Goal: Transaction & Acquisition: Purchase product/service

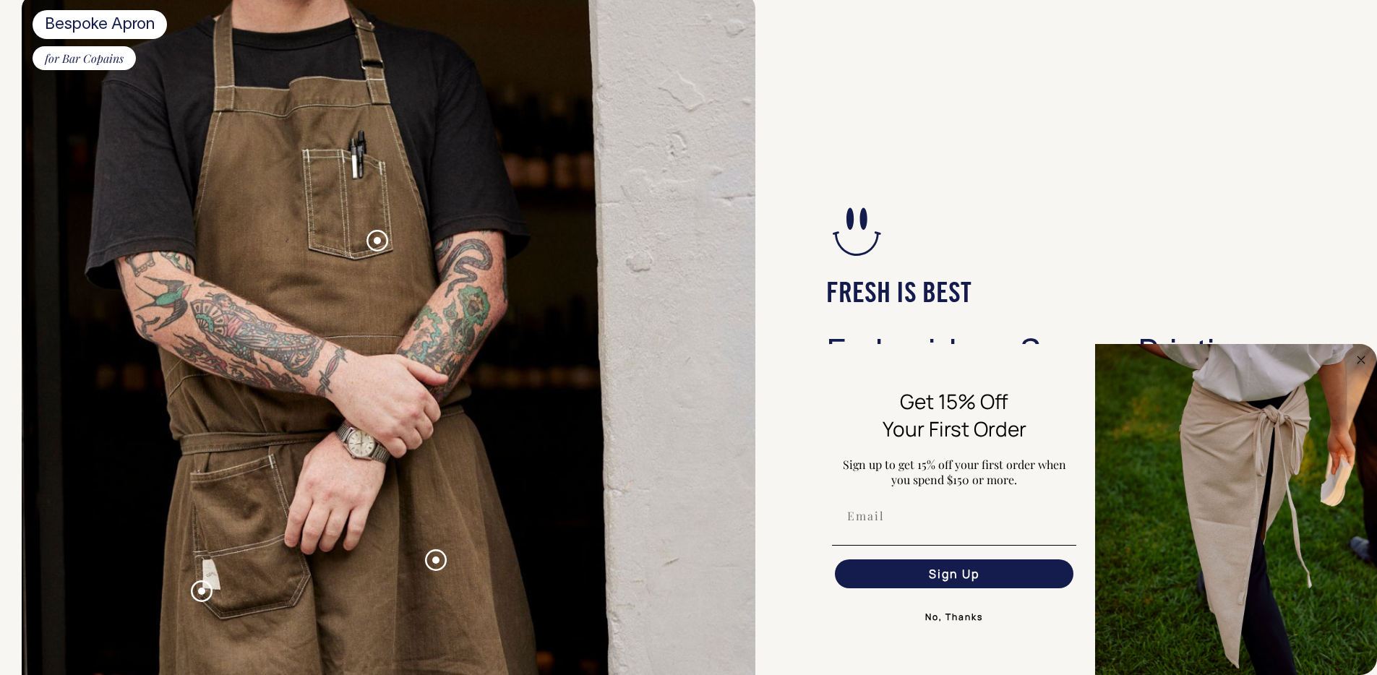
scroll to position [1435, 0]
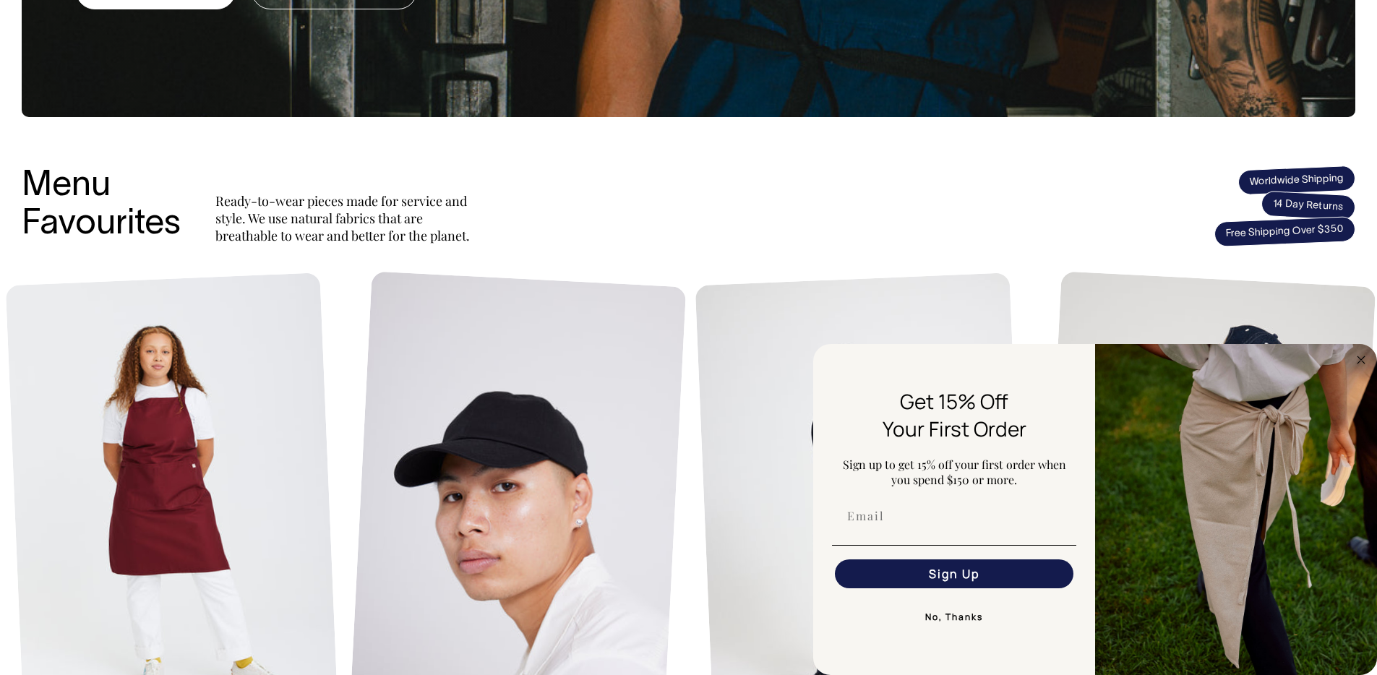
click at [1105, 184] on div "Menu Favourites Ready-to-wear pieces made for service and style. We use natural…" at bounding box center [689, 206] width 1334 height 77
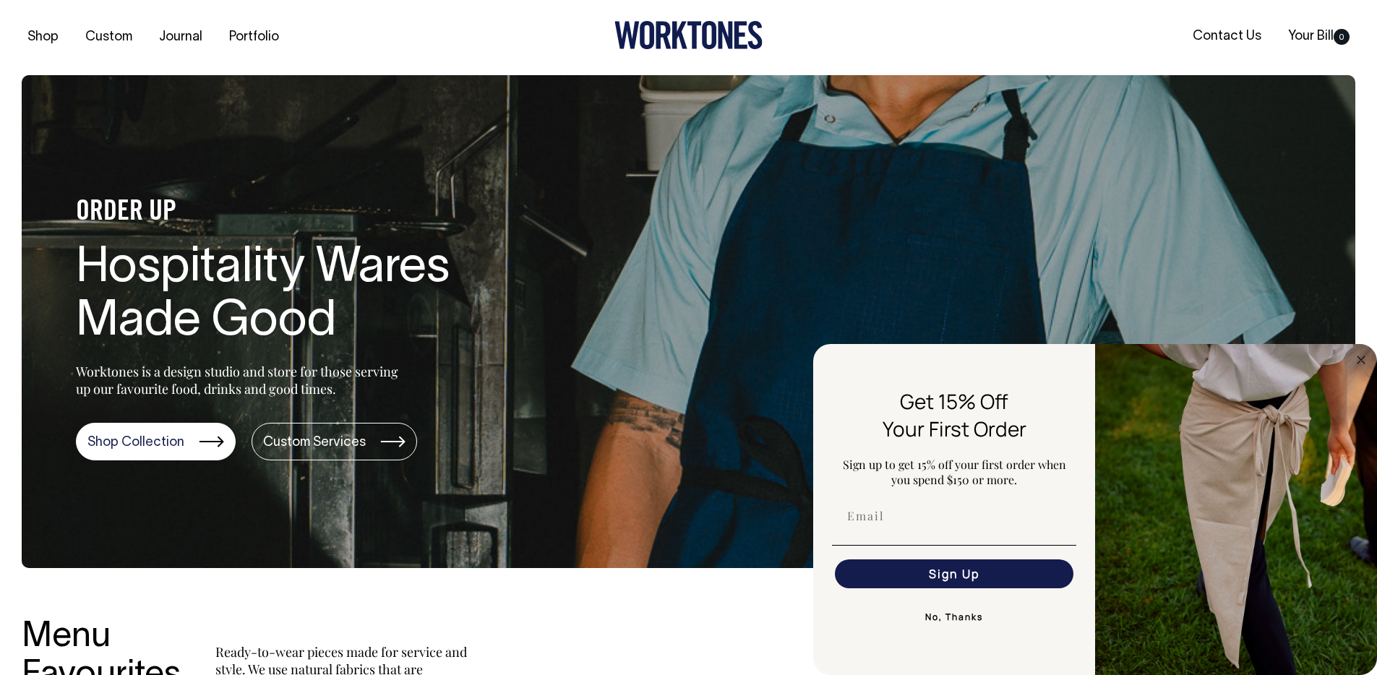
scroll to position [0, 0]
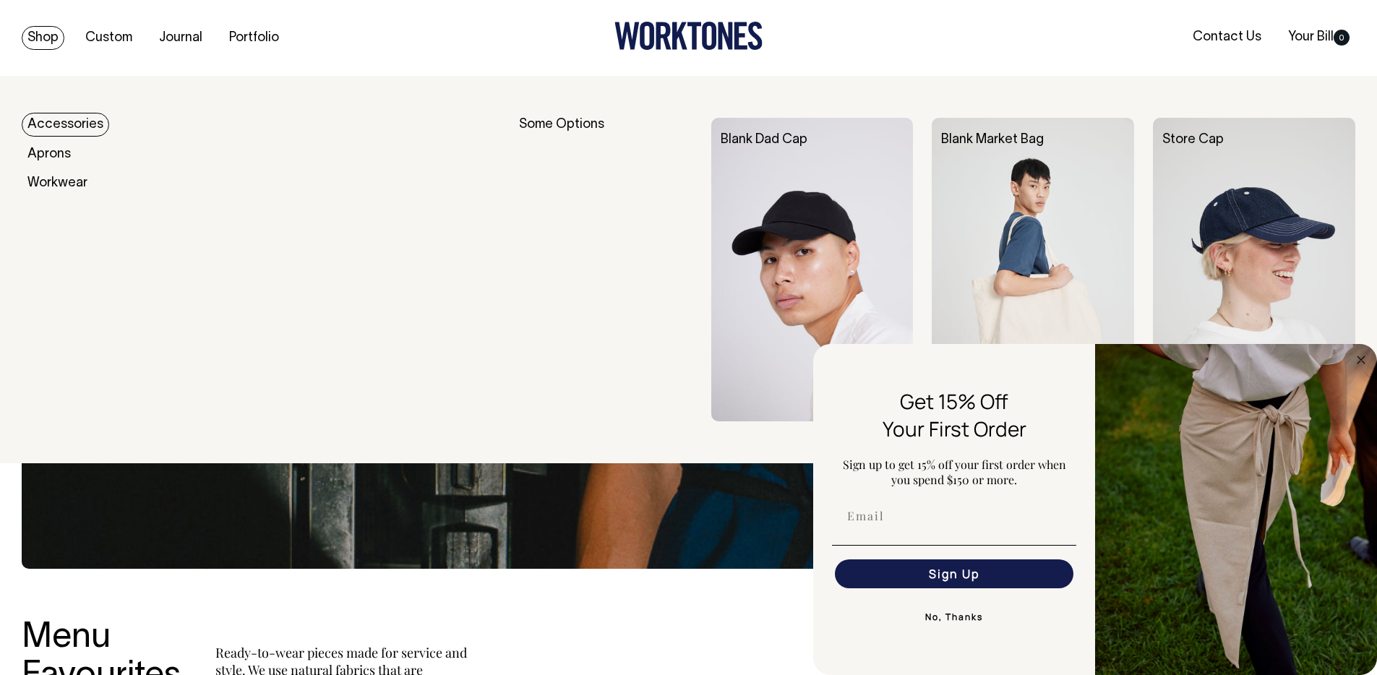
click at [48, 41] on link "Shop" at bounding box center [43, 38] width 43 height 24
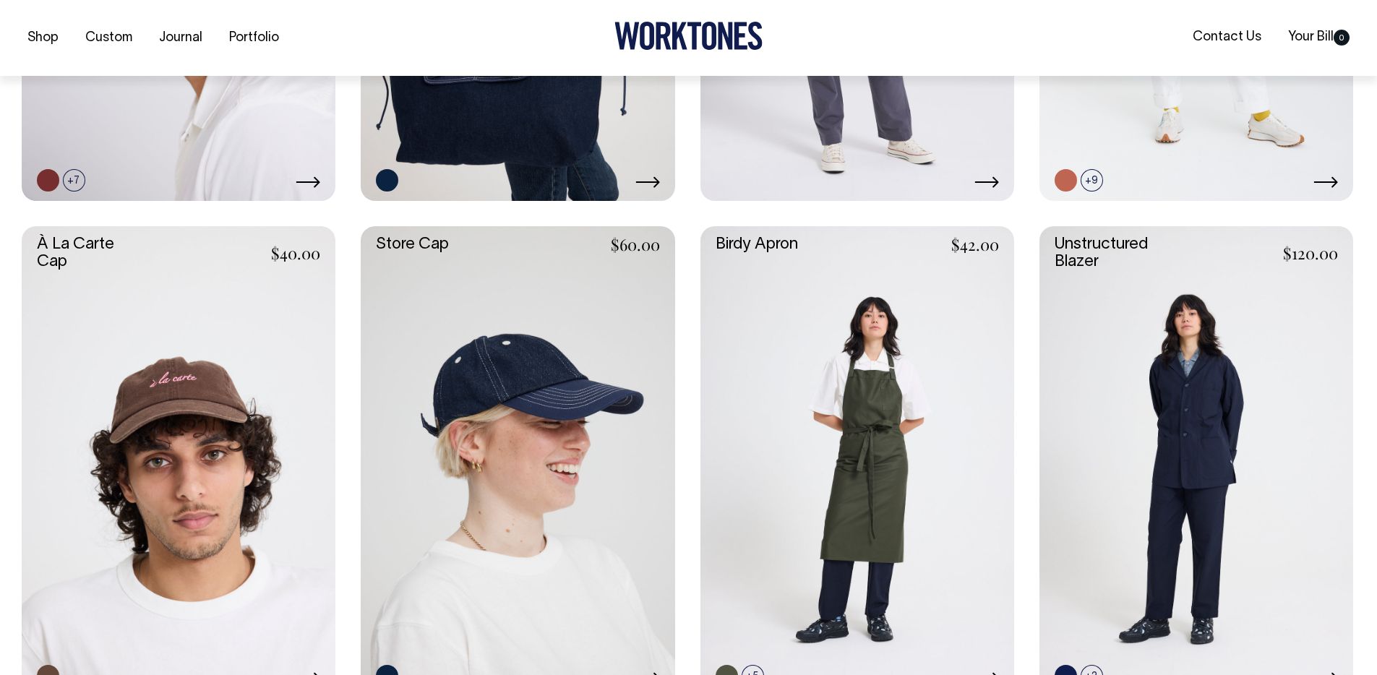
scroll to position [970, 0]
click at [231, 356] on link at bounding box center [179, 461] width 314 height 471
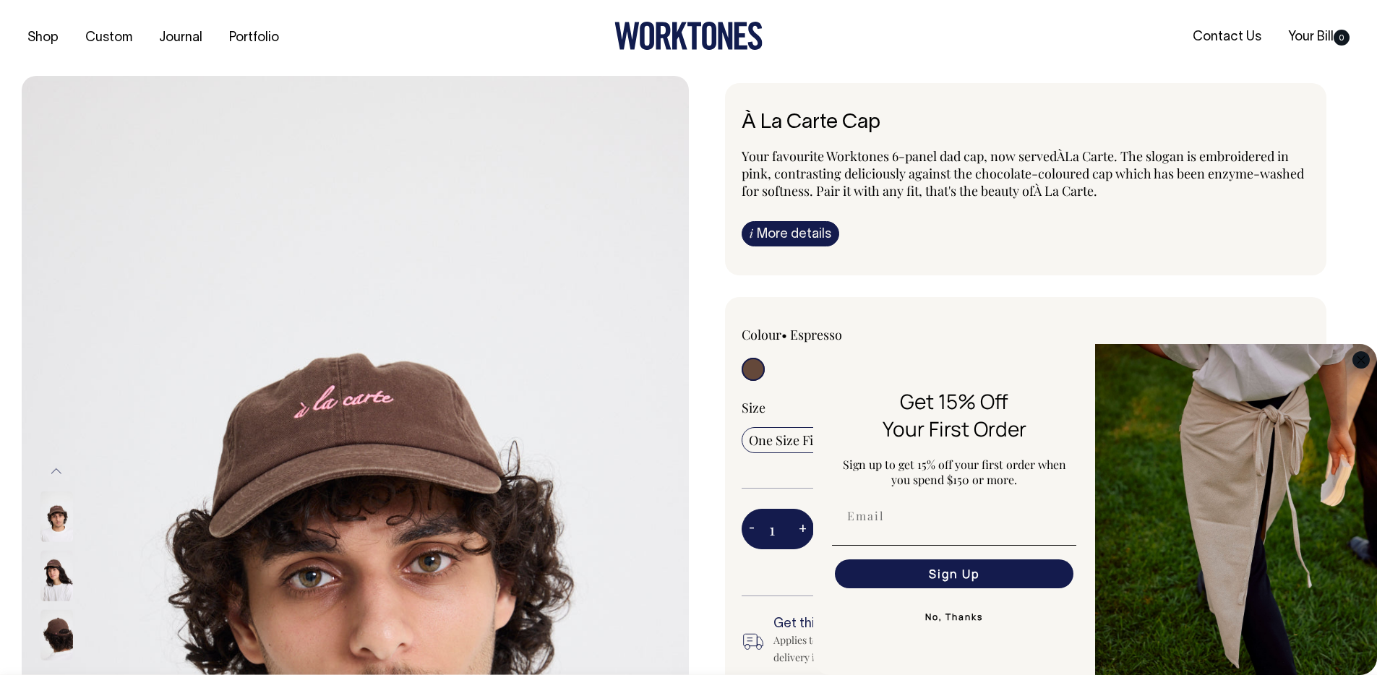
click at [1360, 361] on icon "Close dialog" at bounding box center [1361, 359] width 7 height 7
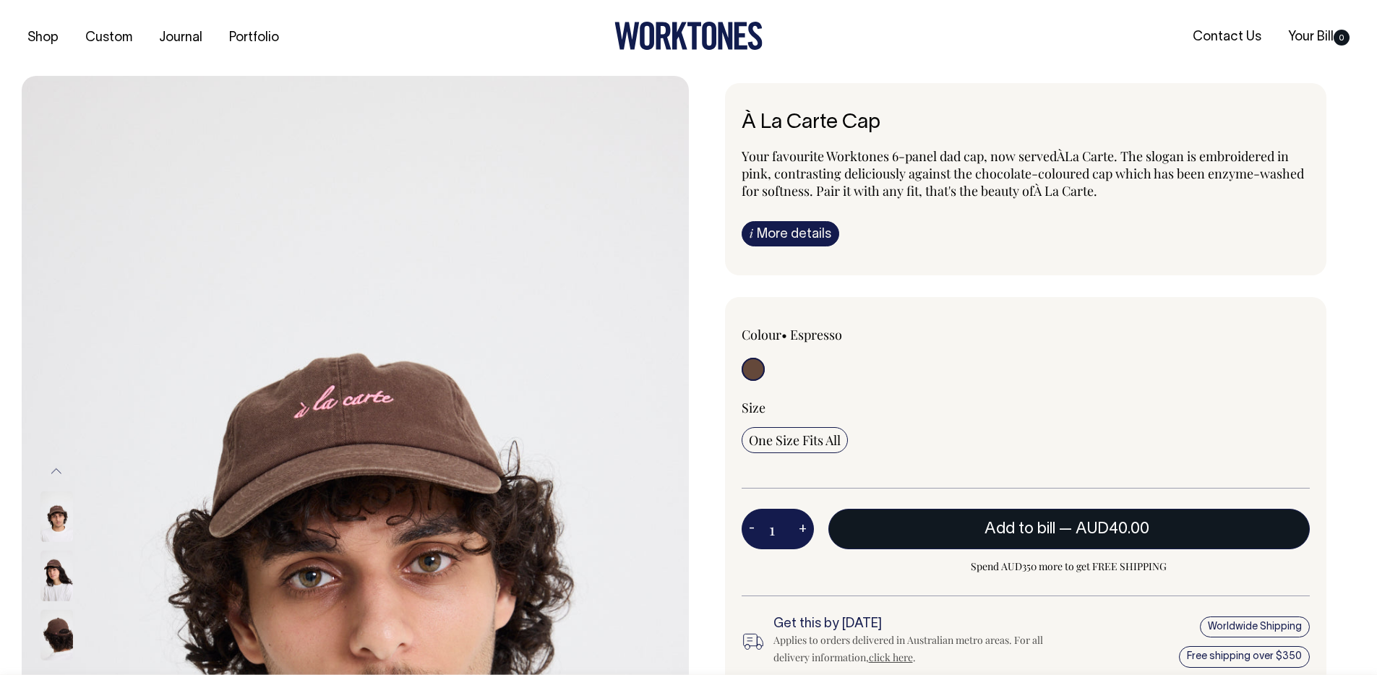
click at [1066, 522] on span "— AUD40.00" at bounding box center [1106, 529] width 94 height 14
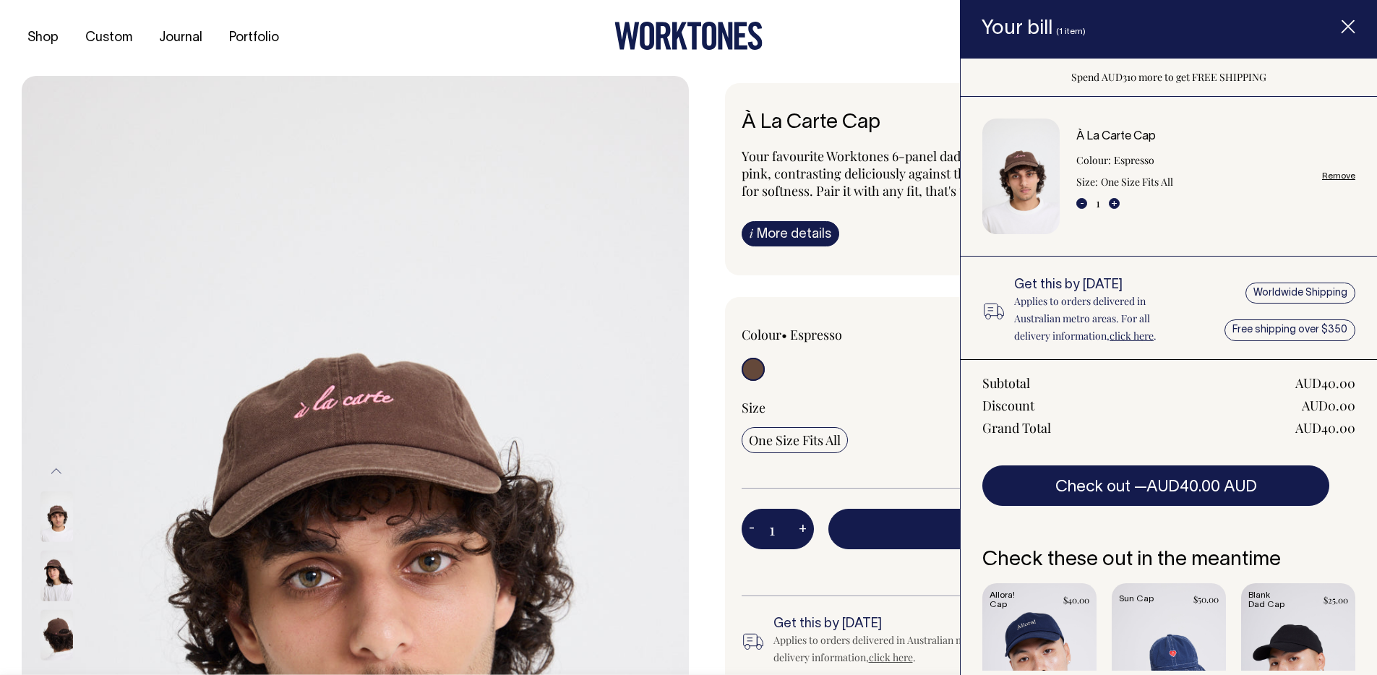
click at [868, 45] on div at bounding box center [688, 38] width 445 height 33
click at [54, 579] on img at bounding box center [56, 576] width 33 height 51
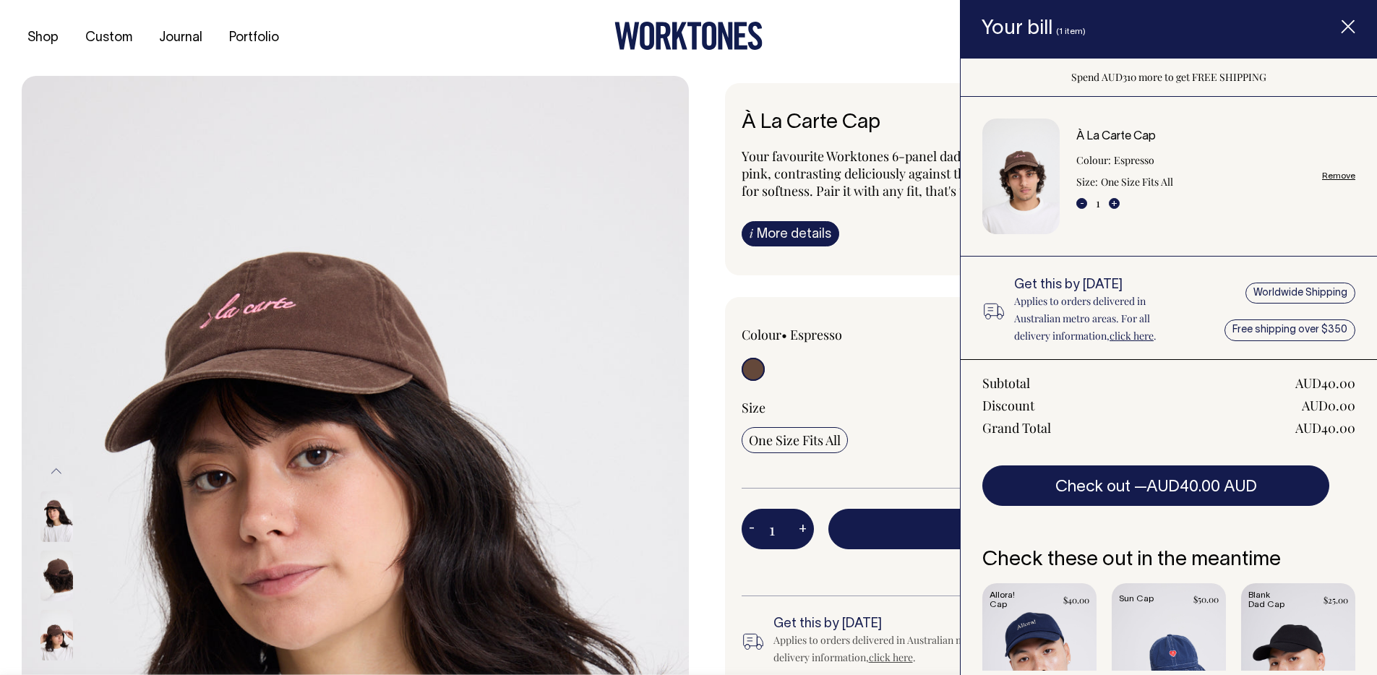
click at [57, 573] on img at bounding box center [56, 576] width 33 height 51
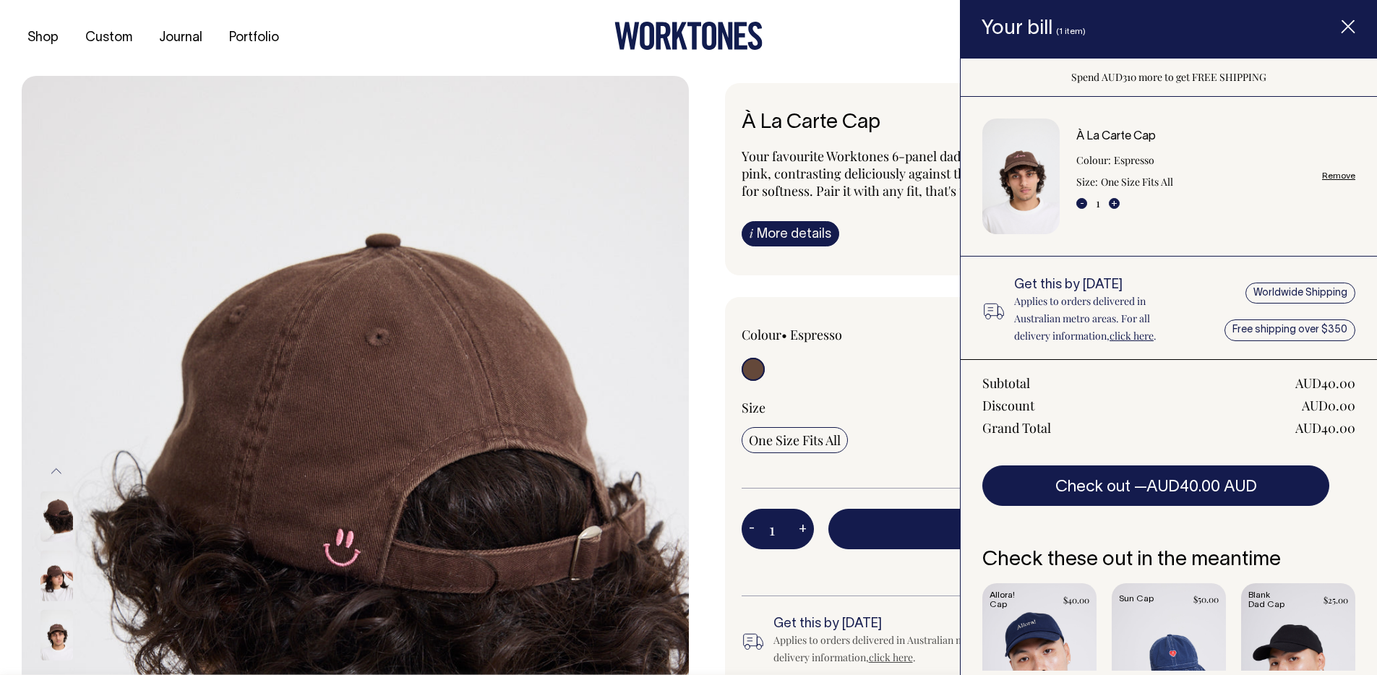
click at [65, 594] on img at bounding box center [56, 576] width 33 height 51
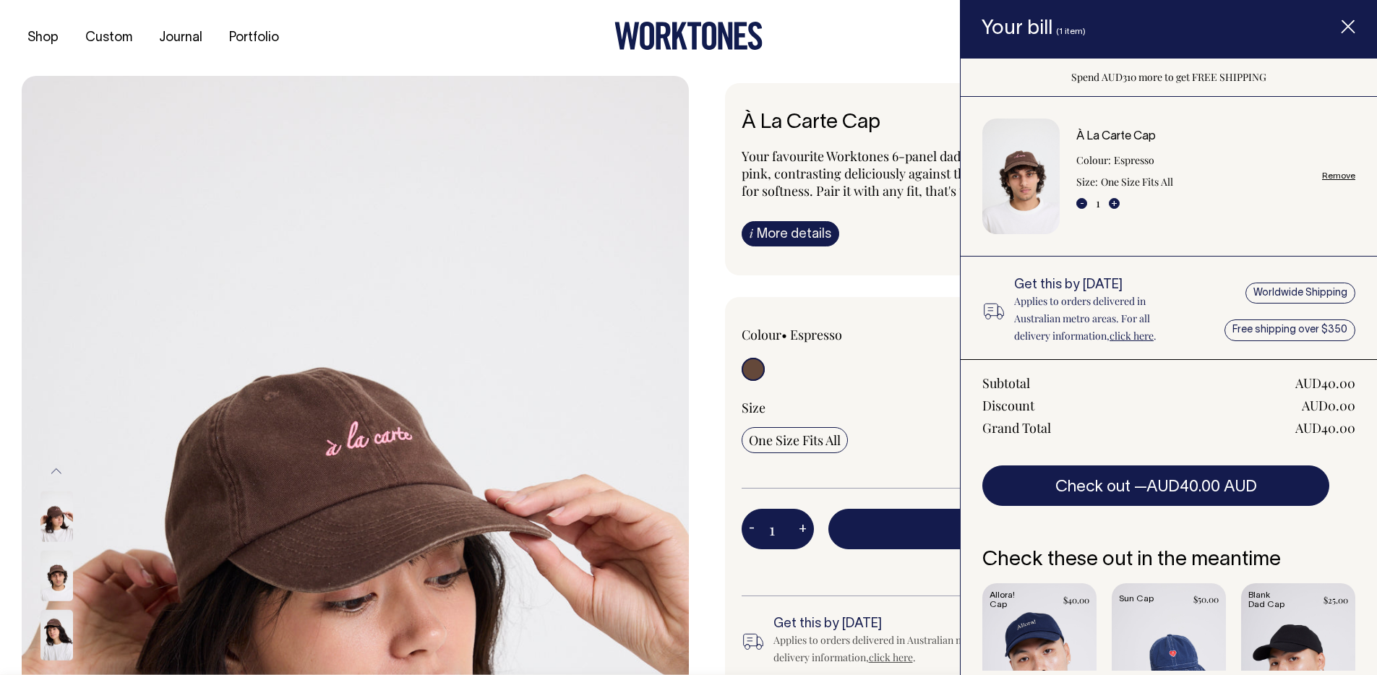
click at [49, 580] on img at bounding box center [56, 576] width 33 height 51
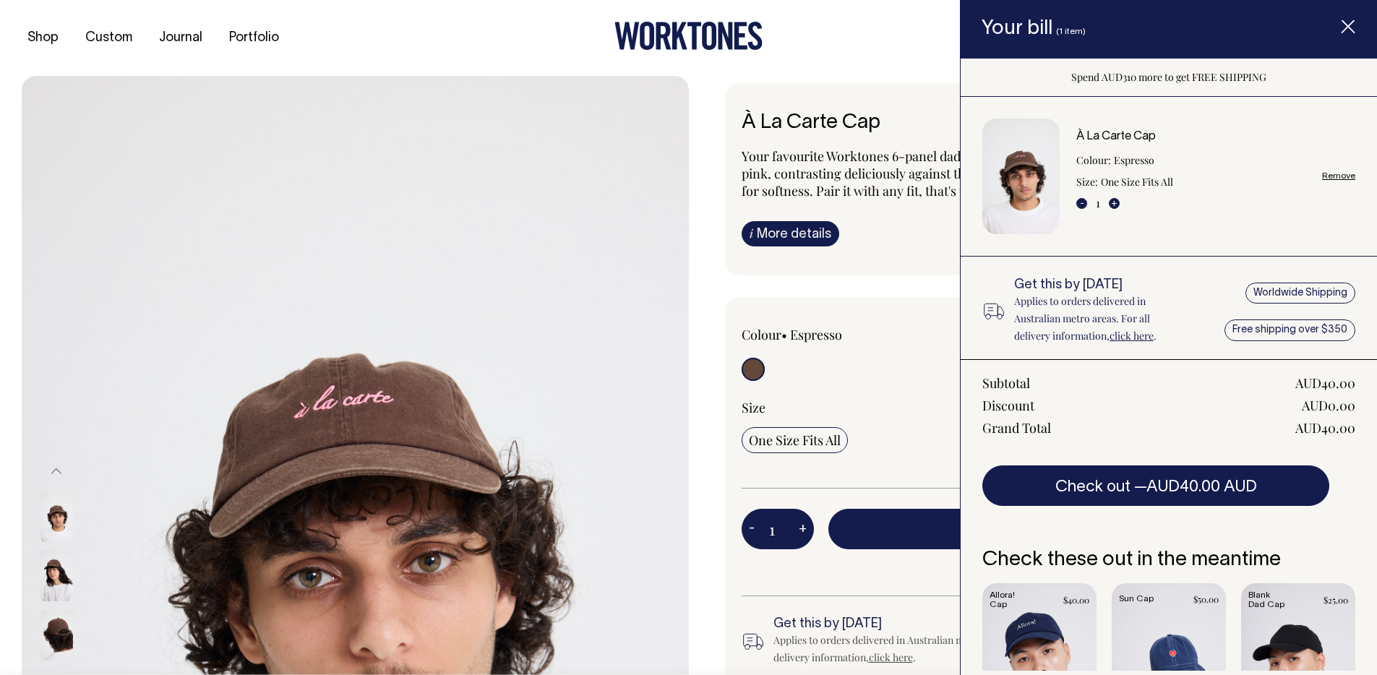
click at [1348, 25] on icon "Item added to your cart" at bounding box center [1348, 27] width 14 height 14
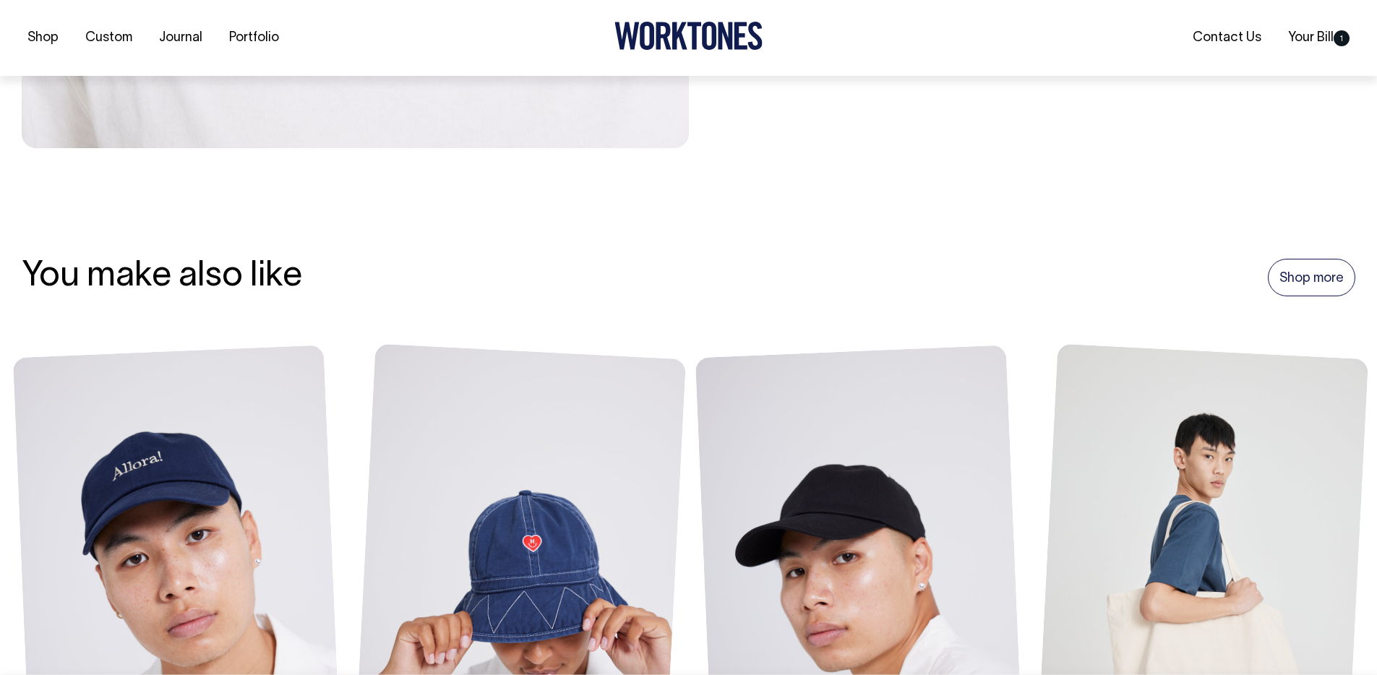
scroll to position [929, 0]
click at [1298, 35] on link "Your Bill 1" at bounding box center [1319, 37] width 73 height 24
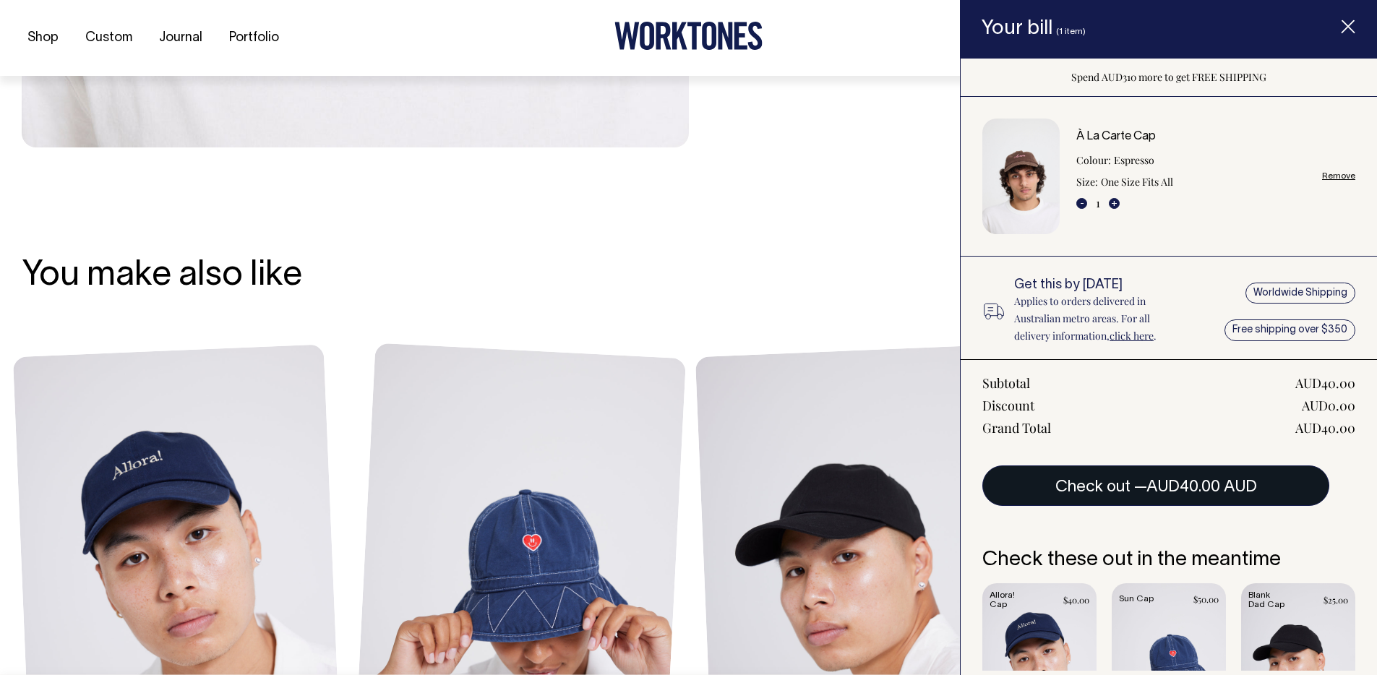
click at [1177, 484] on span "AUD40.00 AUD" at bounding box center [1202, 487] width 111 height 14
